Goal: Information Seeking & Learning: Learn about a topic

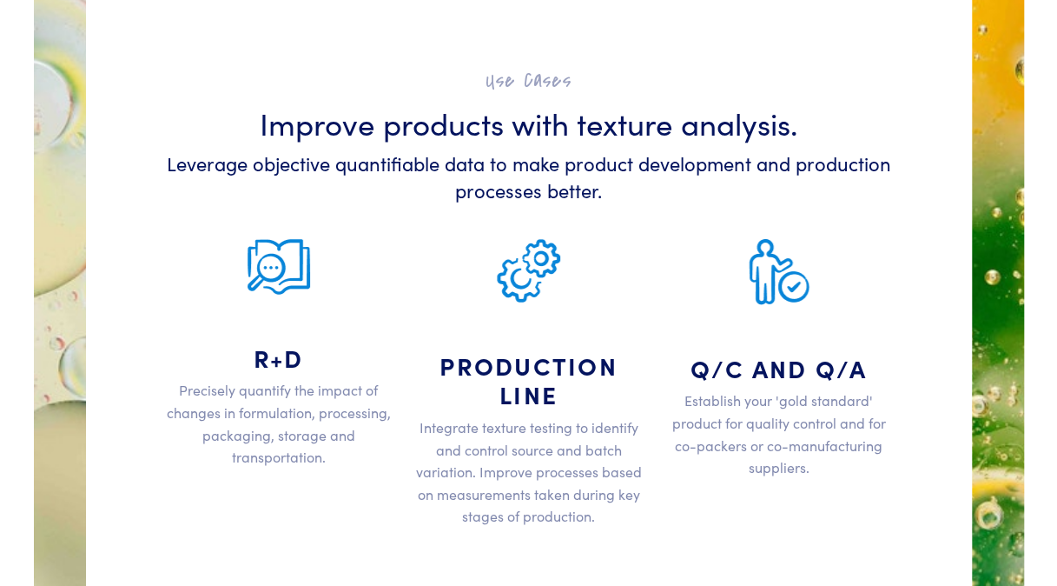
scroll to position [2766, 0]
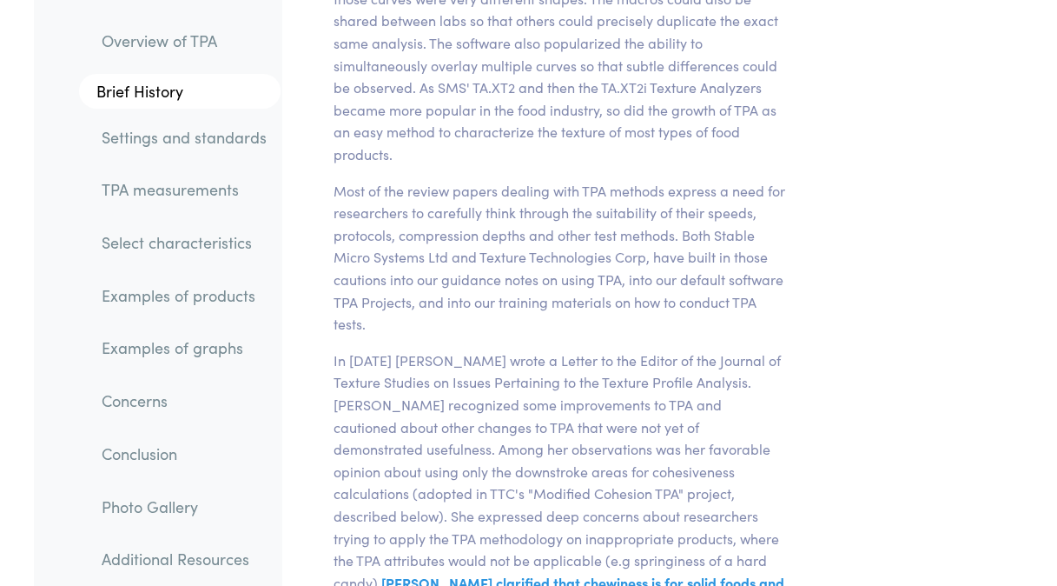
scroll to position [6159, 0]
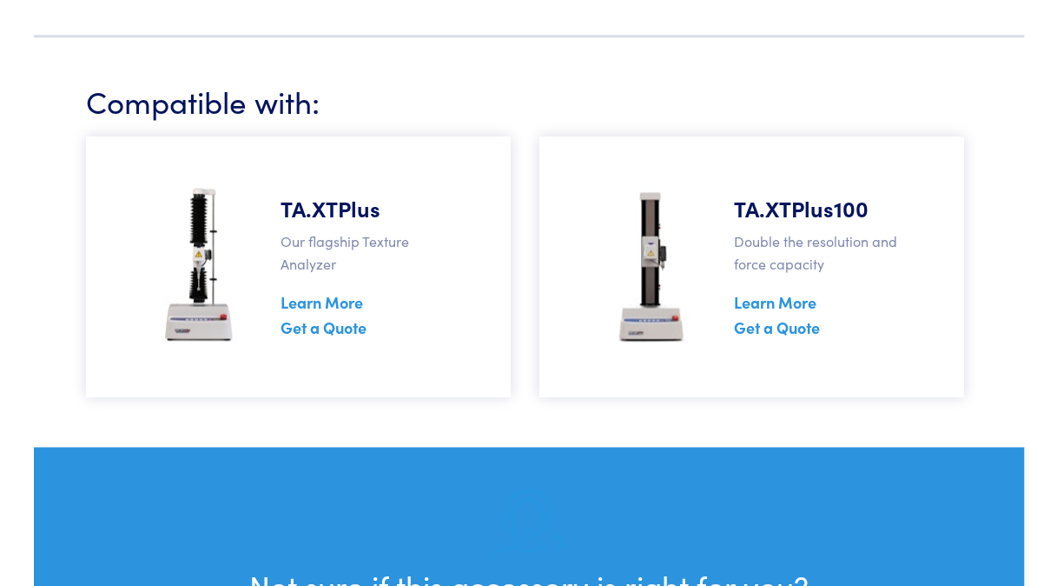
scroll to position [4174, 0]
